Goal: Find specific page/section: Find specific page/section

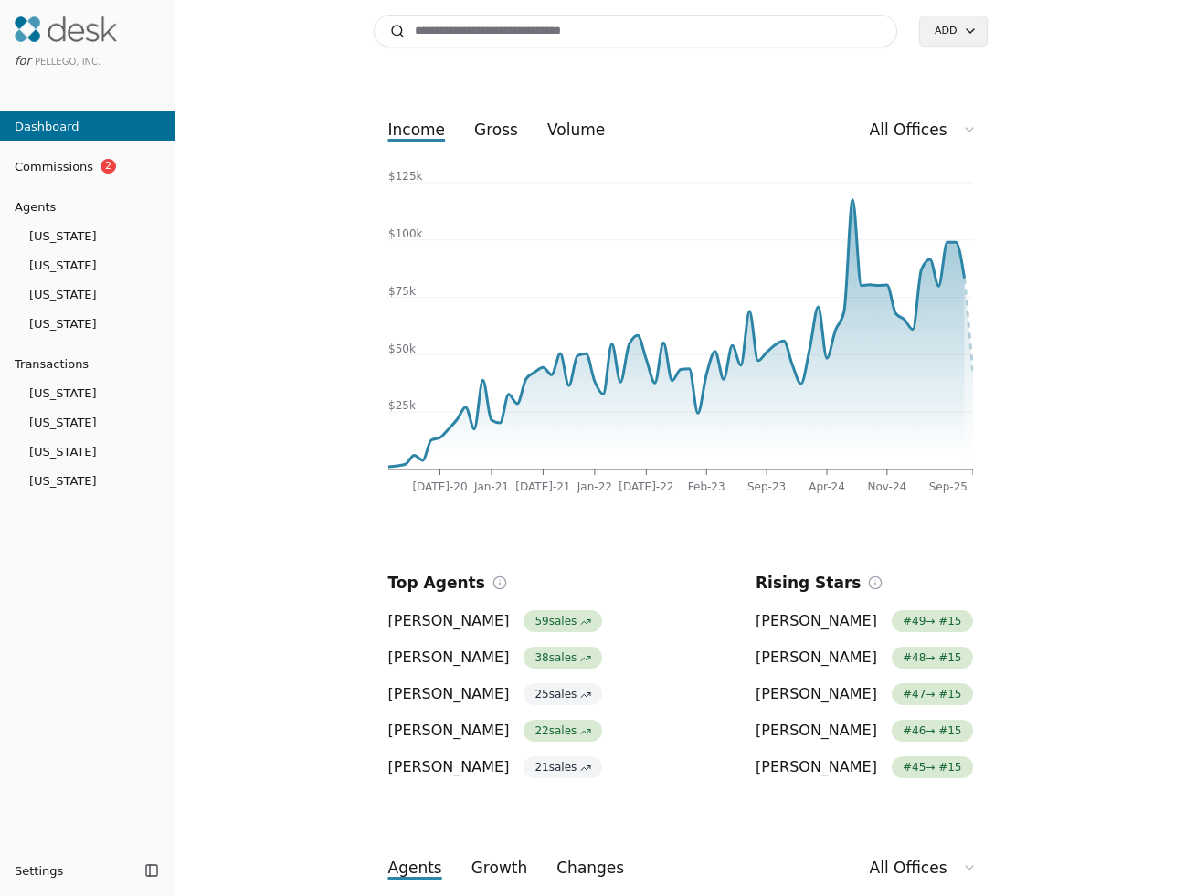
click at [101, 327] on span "[US_STATE]" at bounding box center [87, 323] width 175 height 19
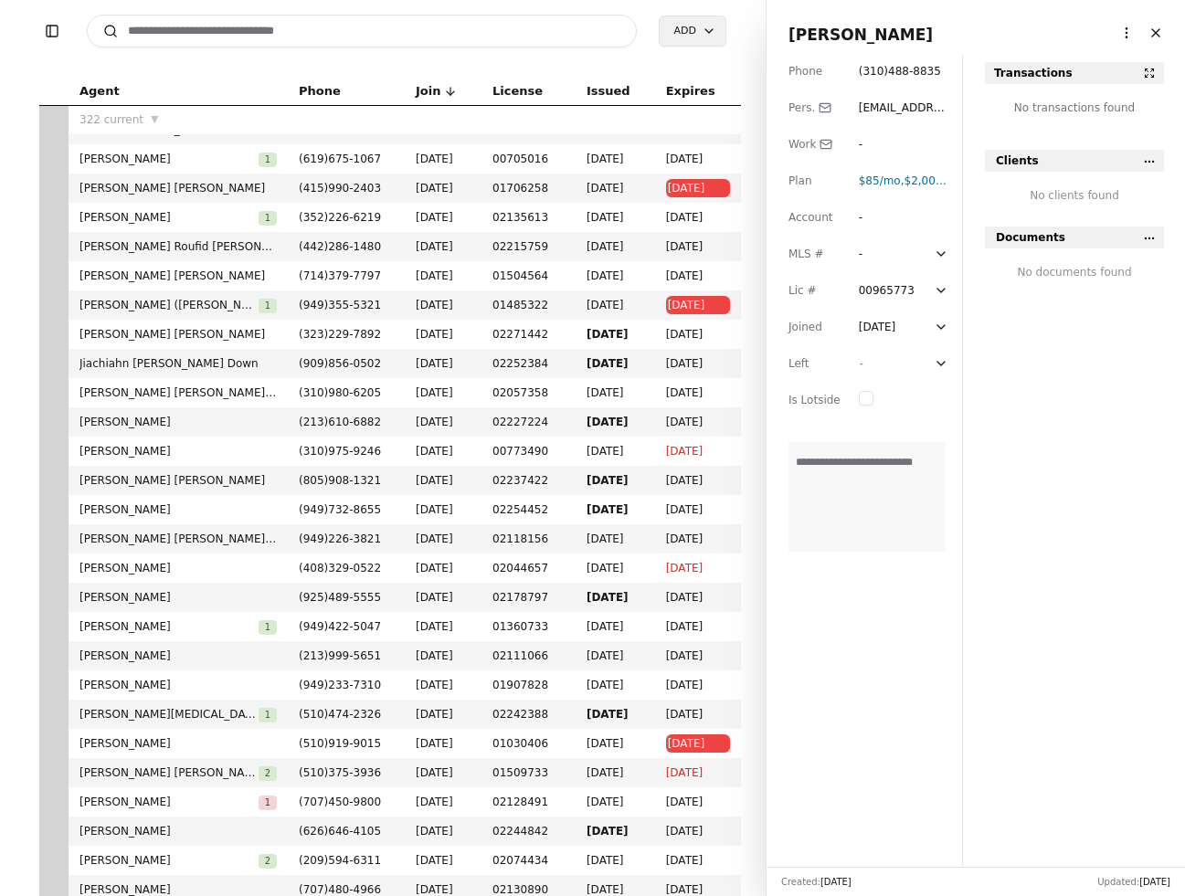
scroll to position [747, 0]
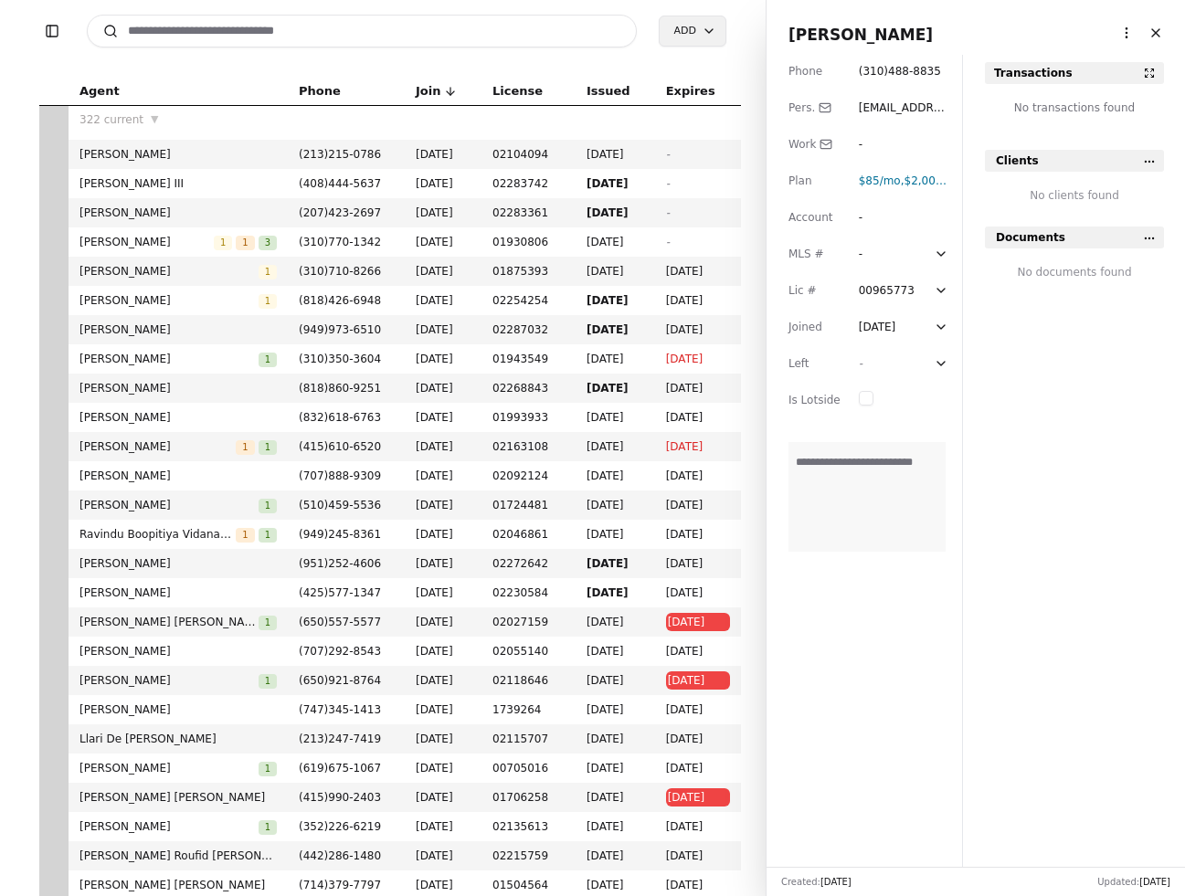
scroll to position [131, 0]
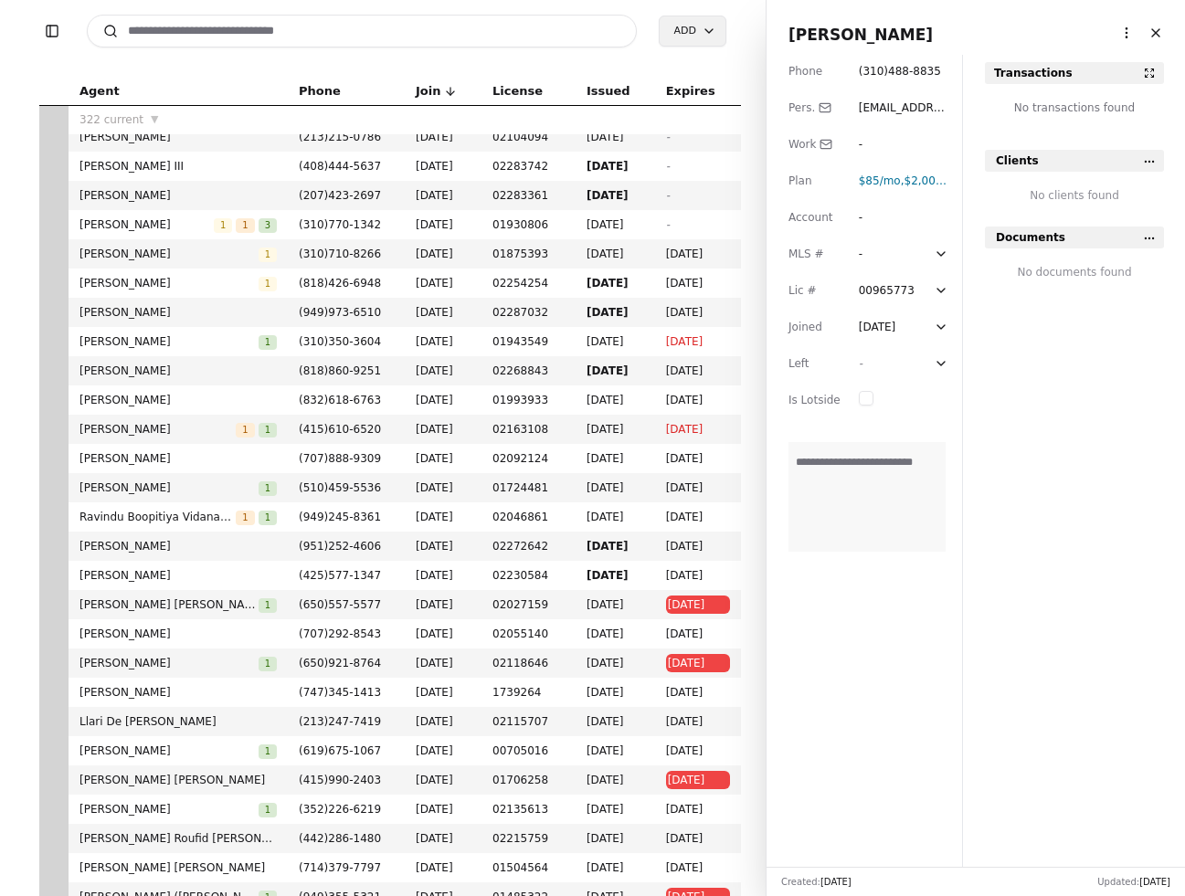
click at [539, 779] on span "01706258" at bounding box center [529, 780] width 72 height 18
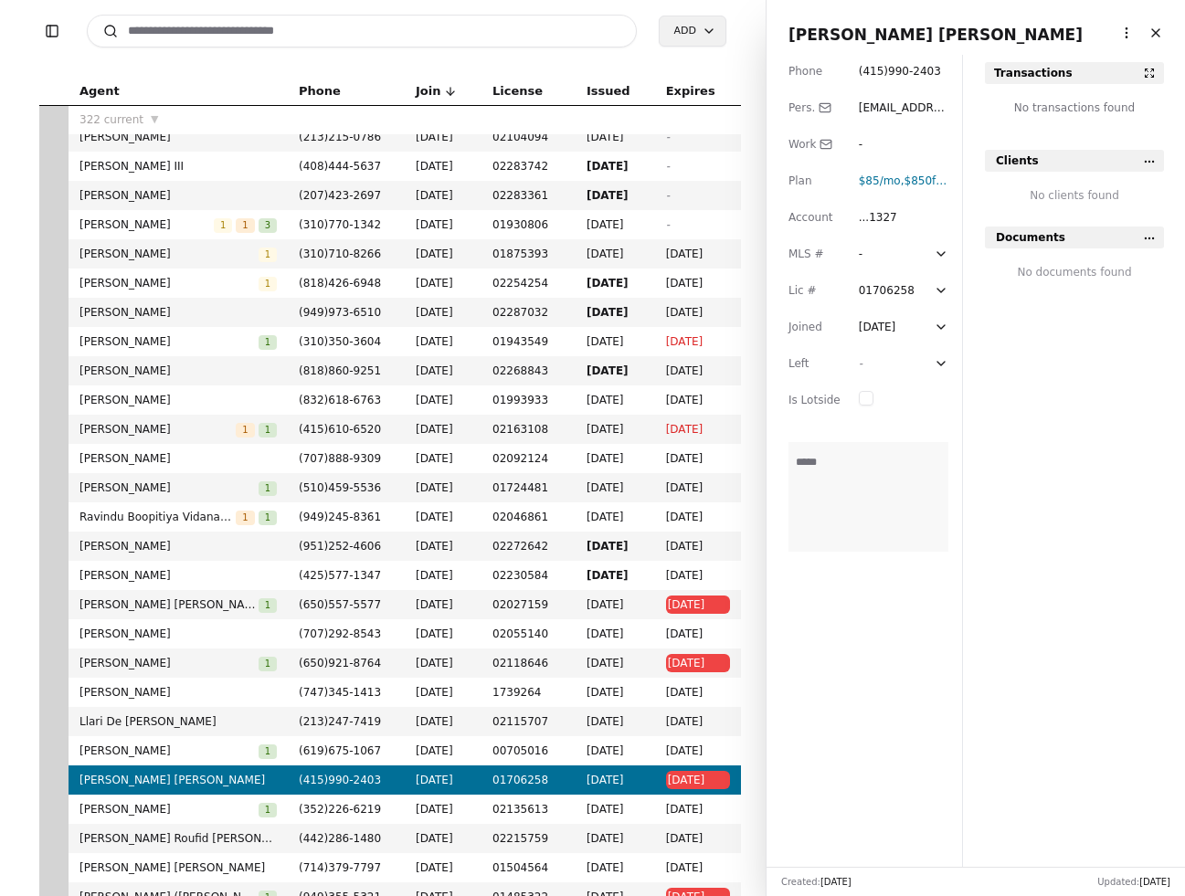
click at [887, 292] on div "01706258" at bounding box center [887, 290] width 56 height 18
click at [887, 292] on input "********" at bounding box center [894, 290] width 71 height 18
click at [938, 294] on icon at bounding box center [941, 290] width 15 height 15
click at [900, 366] on div "Aug 30, 2025" at bounding box center [879, 364] width 41 height 18
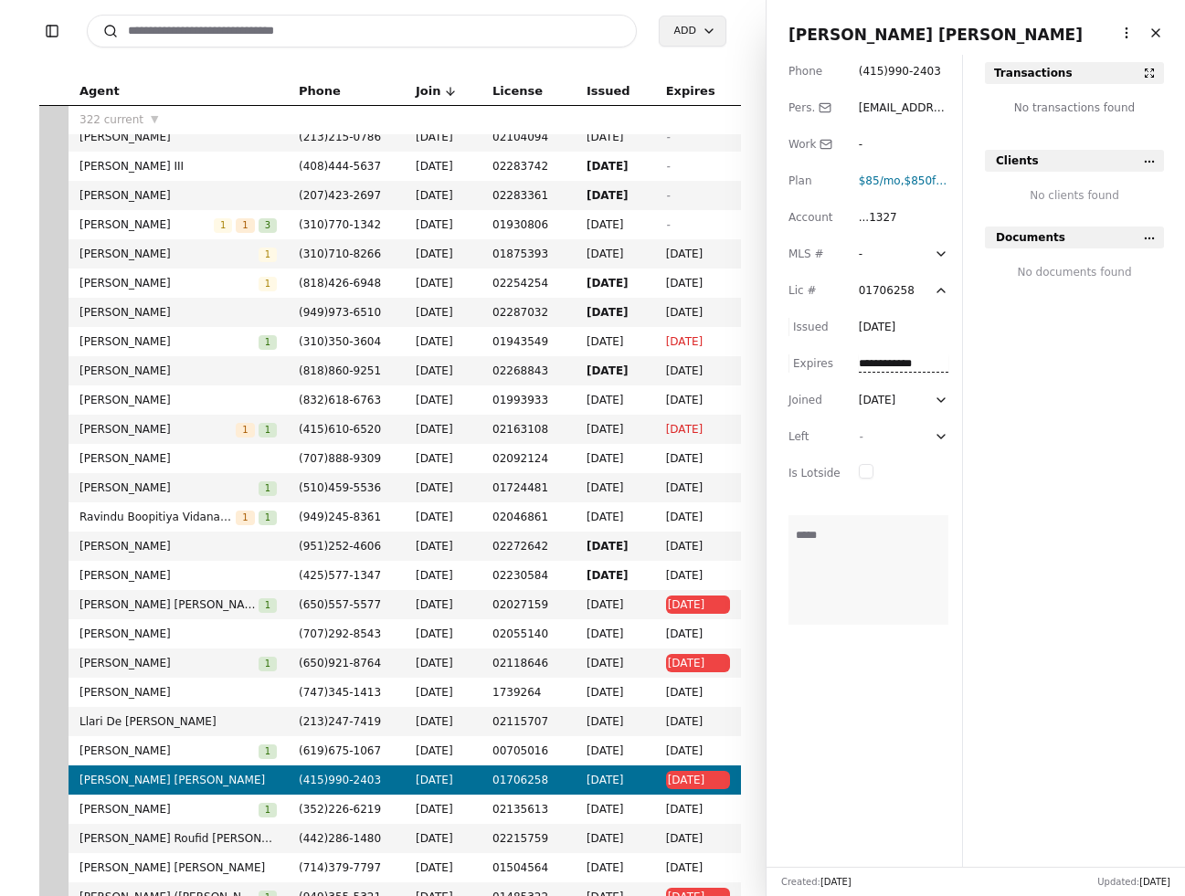
type input "**********"
click at [1055, 451] on div "Transactions No transactions found Clients No clients found Documents No docume…" at bounding box center [1074, 483] width 223 height 842
click at [1157, 37] on button "Close" at bounding box center [1155, 32] width 29 height 29
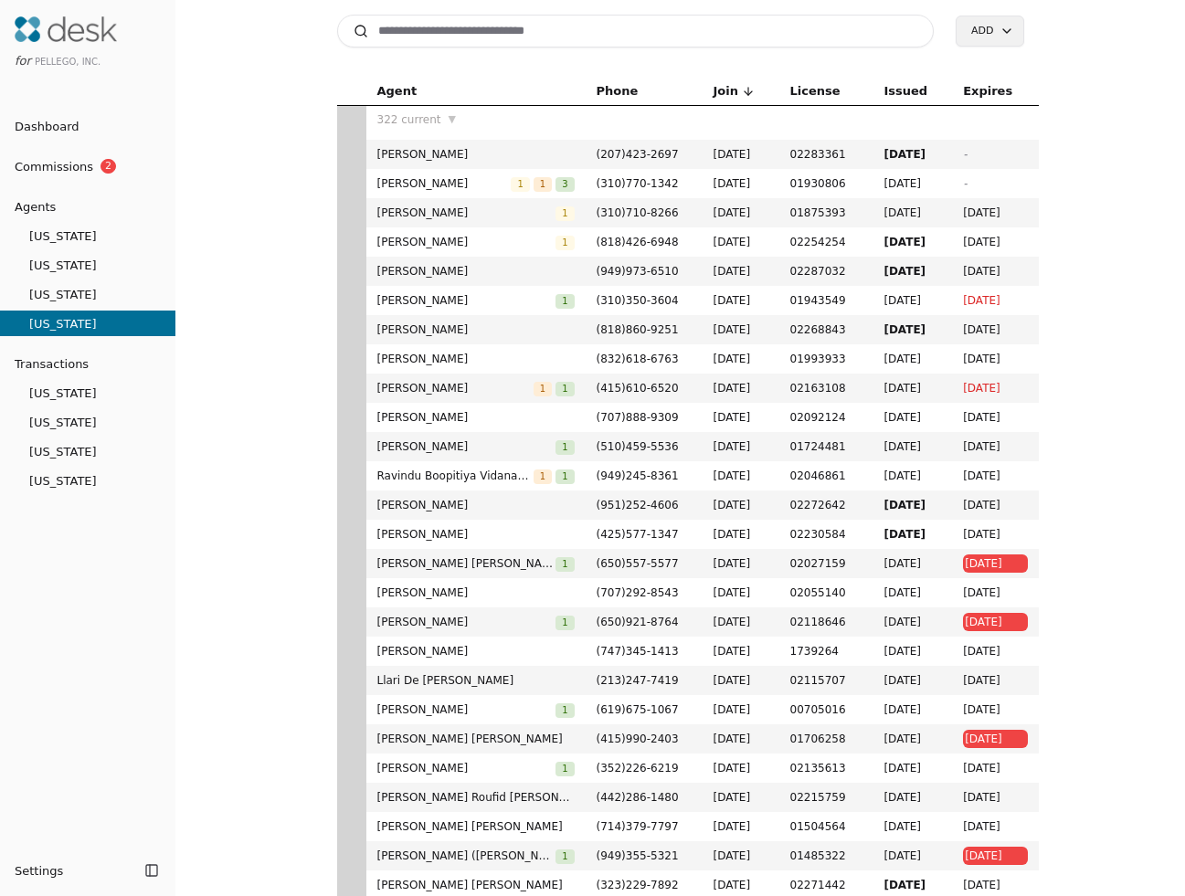
scroll to position [204, 0]
